Goal: Find specific fact: Find contact information

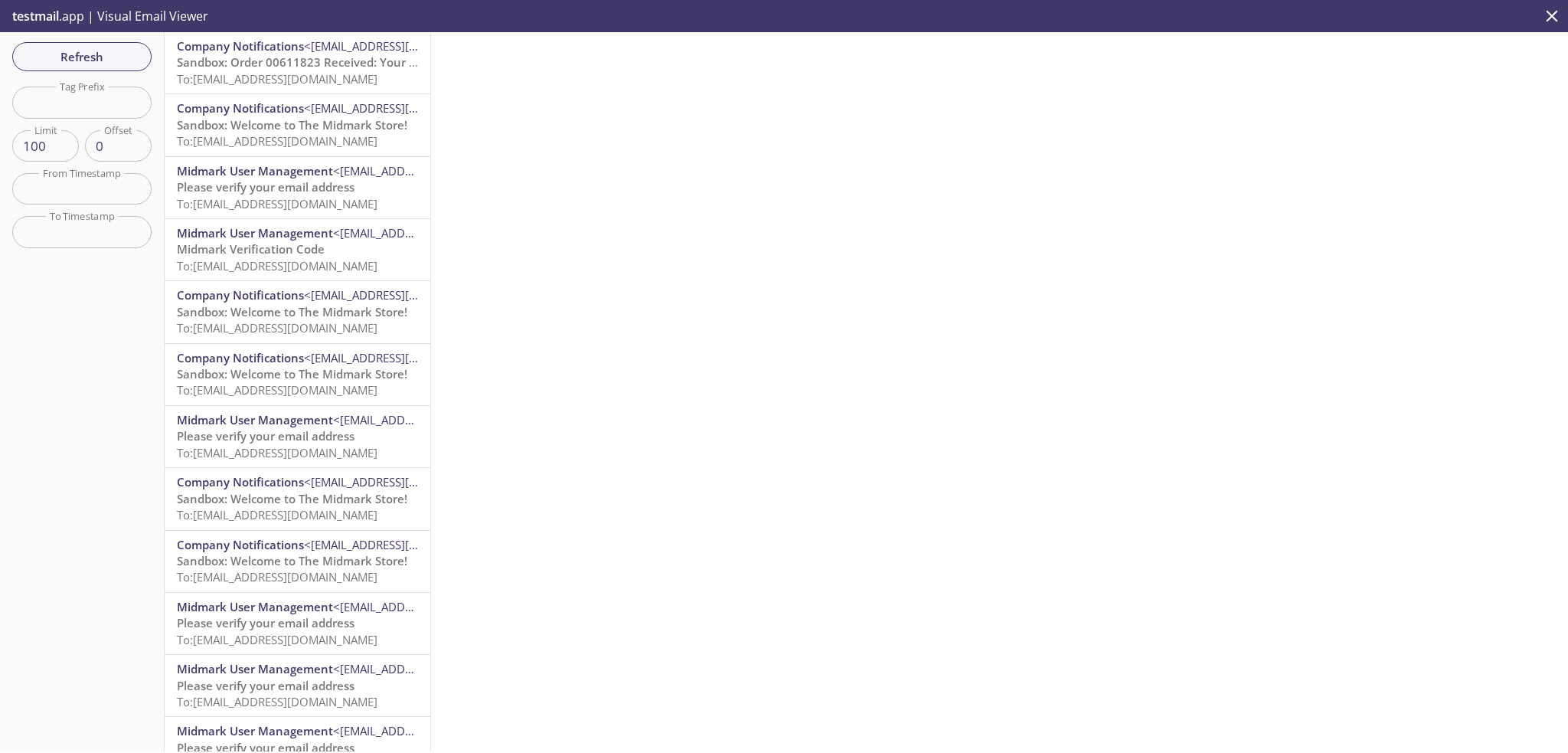
click at [106, 100] on input "text" at bounding box center [81, 102] width 139 height 31
type input "s"
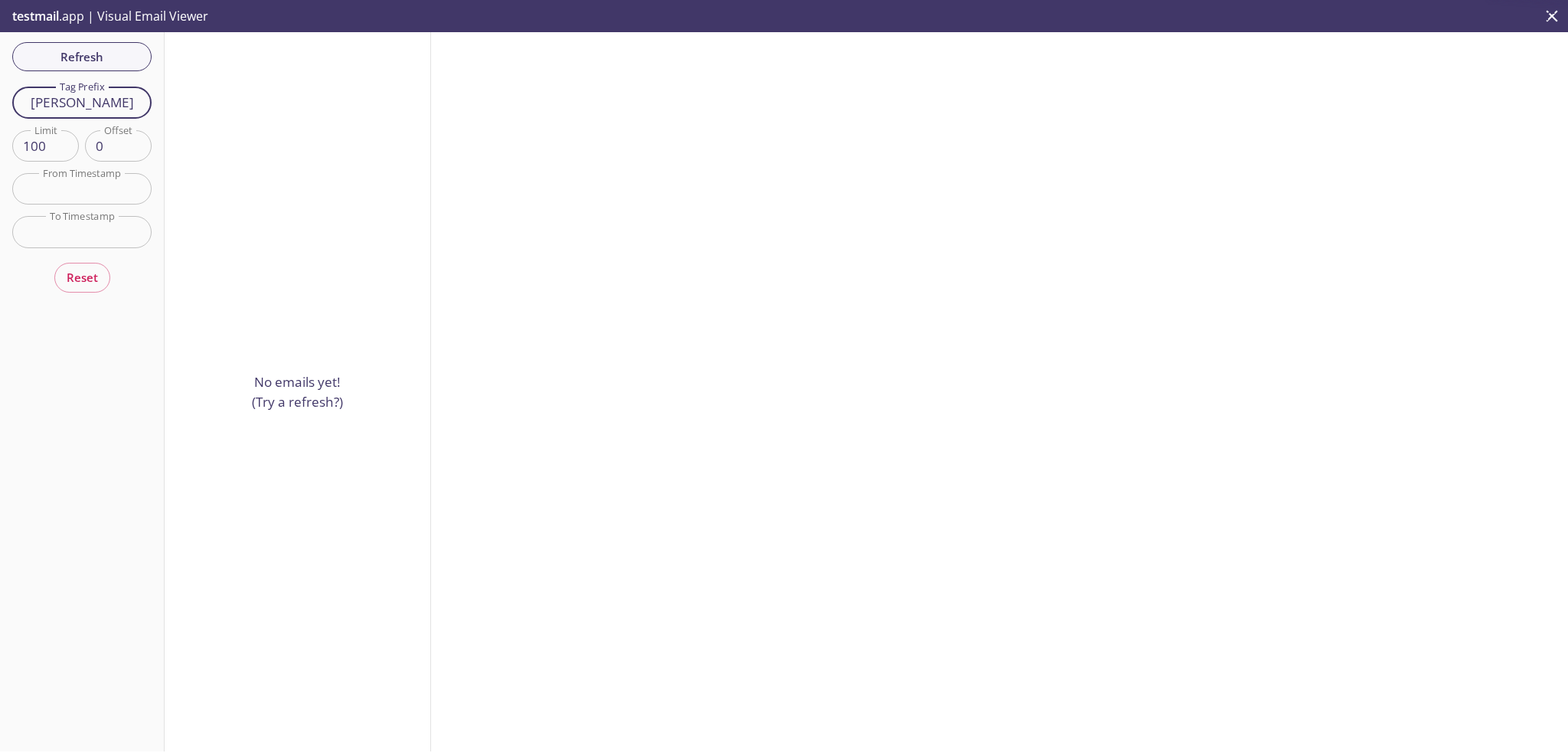
click at [109, 101] on input "[PERSON_NAME]" at bounding box center [81, 102] width 139 height 31
type input "a"
type input "f"
type input "afrancis"
click at [108, 54] on div "Refresh Filters Tag Prefix afrancis Tag Prefix Limit 100 Limit Offset 0 Offset …" at bounding box center [82, 391] width 165 height 718
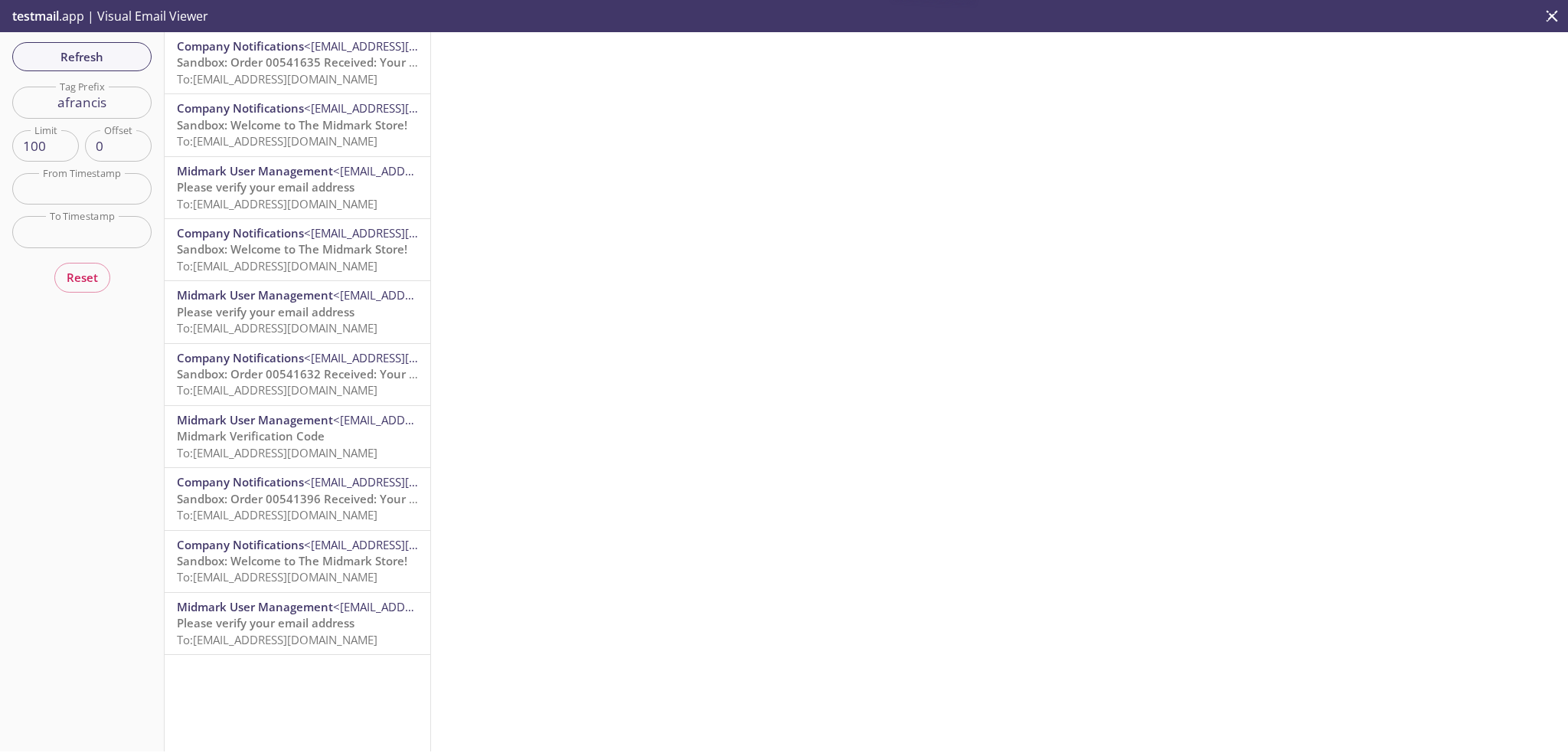
click at [245, 71] on span "To: [EMAIL_ADDRESS][DOMAIN_NAME]" at bounding box center [277, 78] width 201 height 15
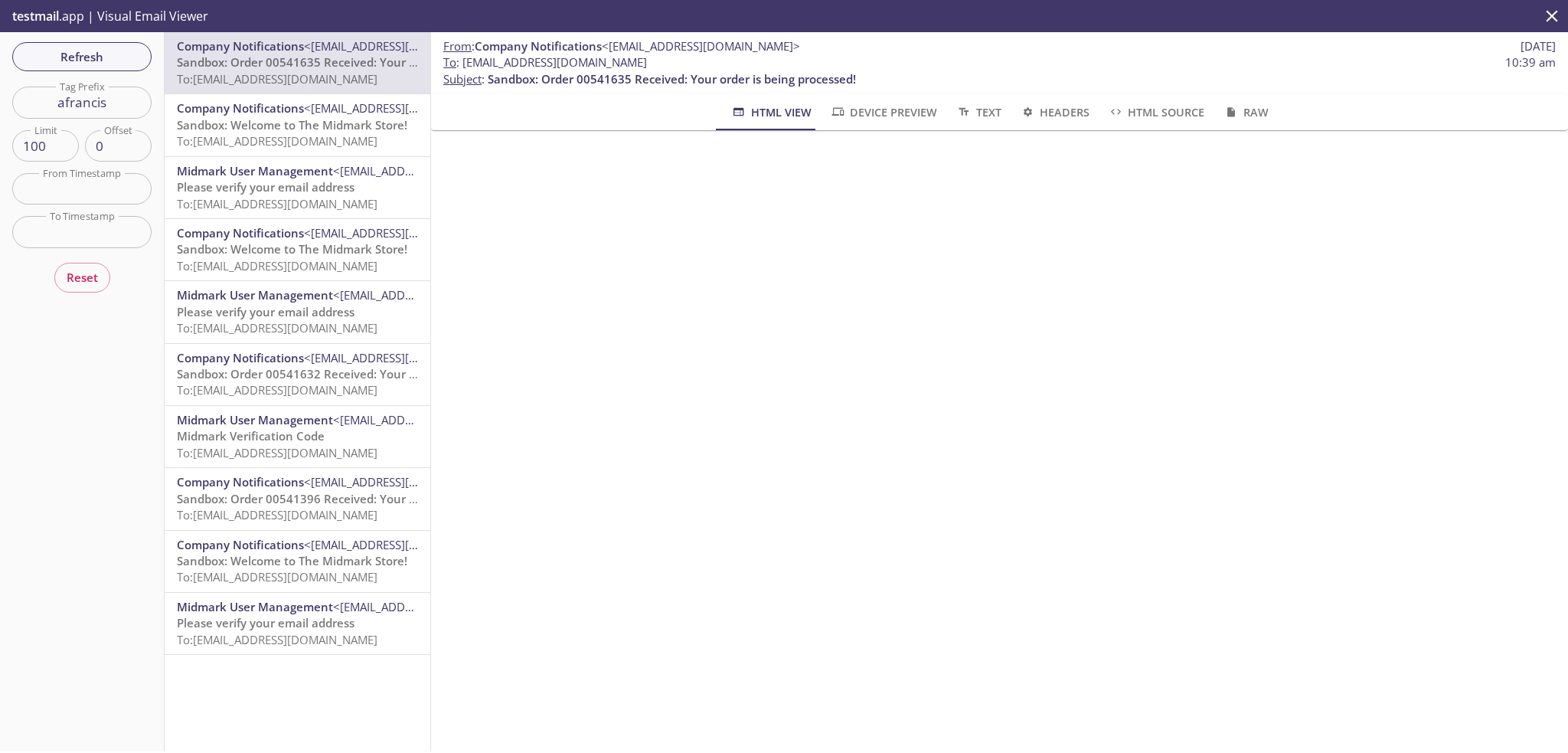
drag, startPoint x: 685, startPoint y: 65, endPoint x: 461, endPoint y: 65, distance: 224.0
click at [461, 65] on span "To : [EMAIL_ADDRESS][DOMAIN_NAME]" at bounding box center [545, 62] width 204 height 16
copy span "[EMAIL_ADDRESS][DOMAIN_NAME]"
